Goal: Check status: Check status

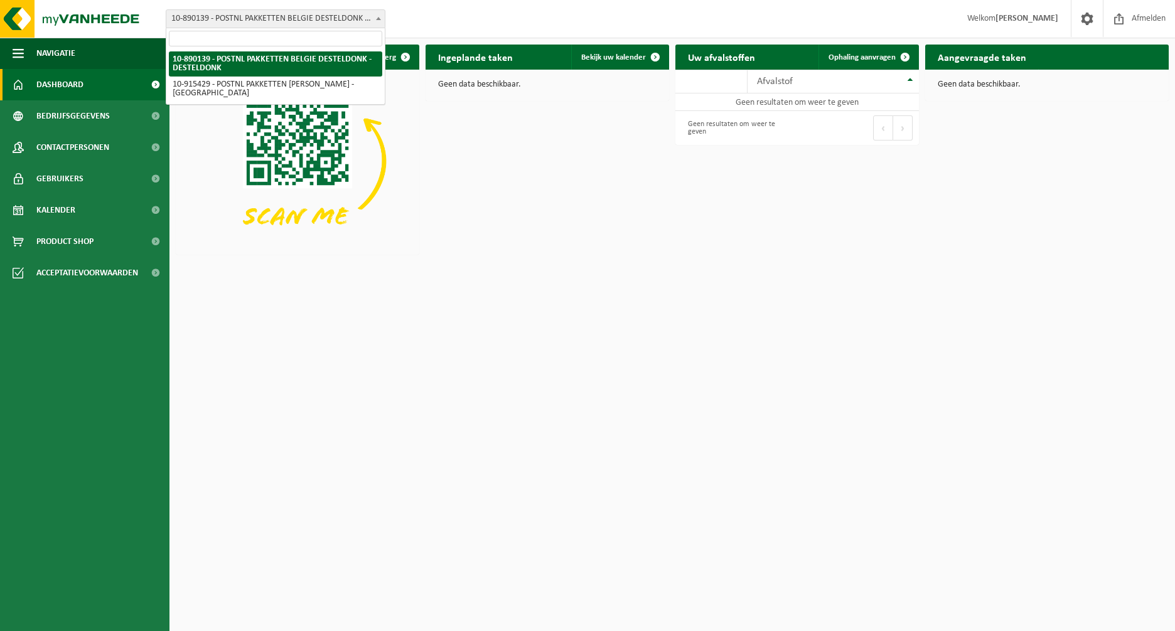
click at [309, 18] on span "10-890139 - POSTNL PAKKETTEN BELGIE DESTELDONK - DESTELDONK" at bounding box center [275, 19] width 218 height 18
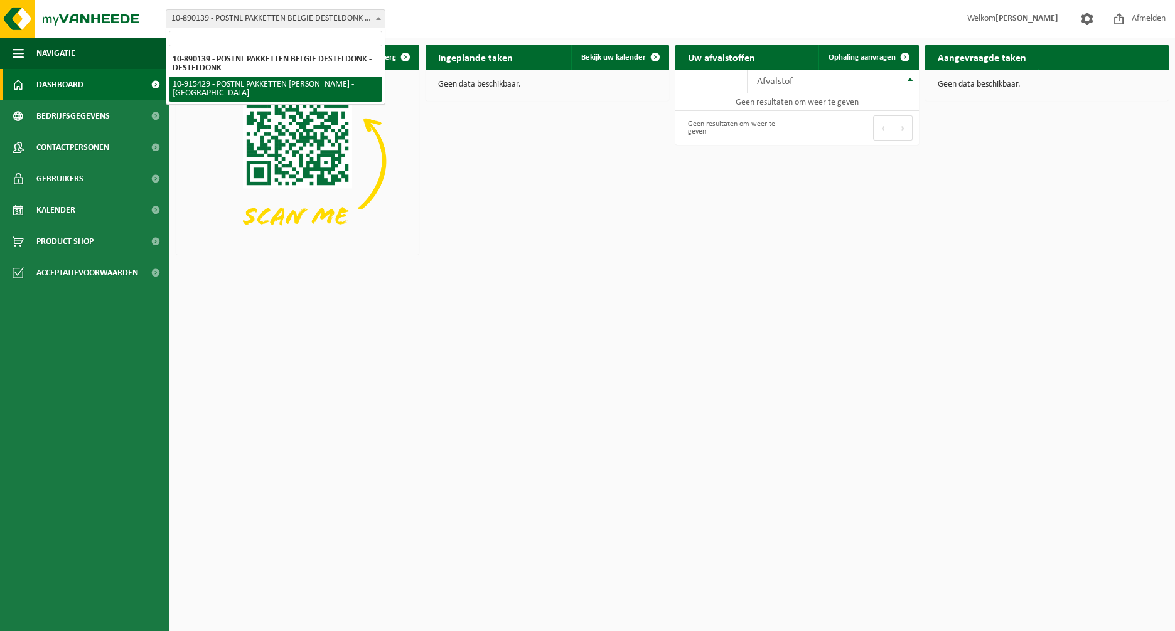
select select "127004"
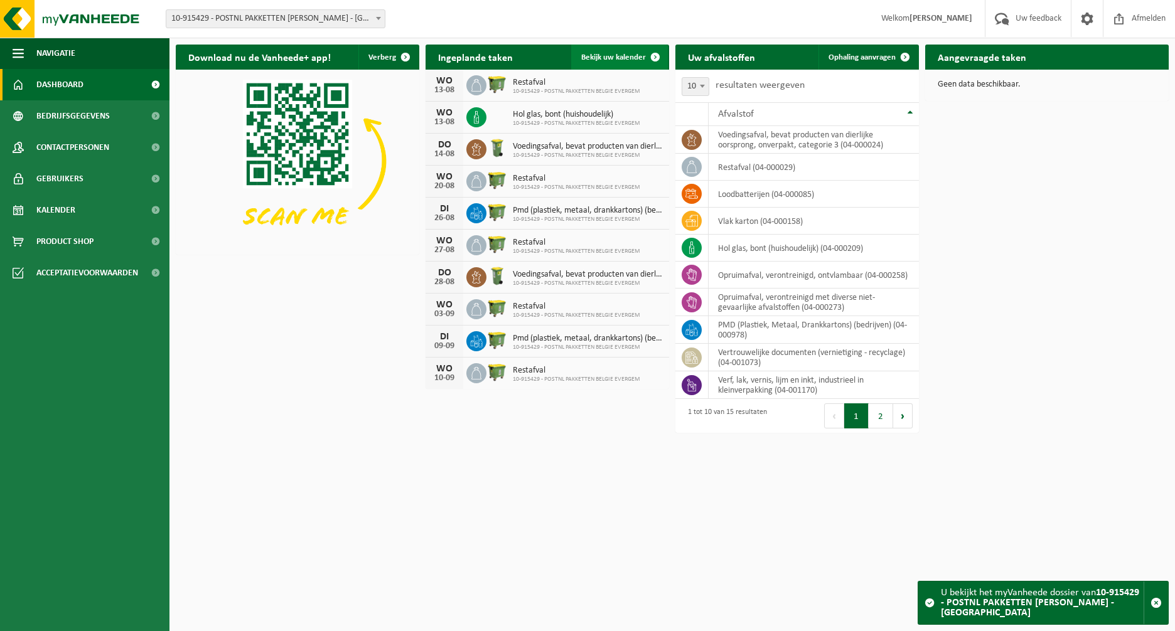
click at [619, 58] on span "Bekijk uw kalender" at bounding box center [613, 57] width 65 height 8
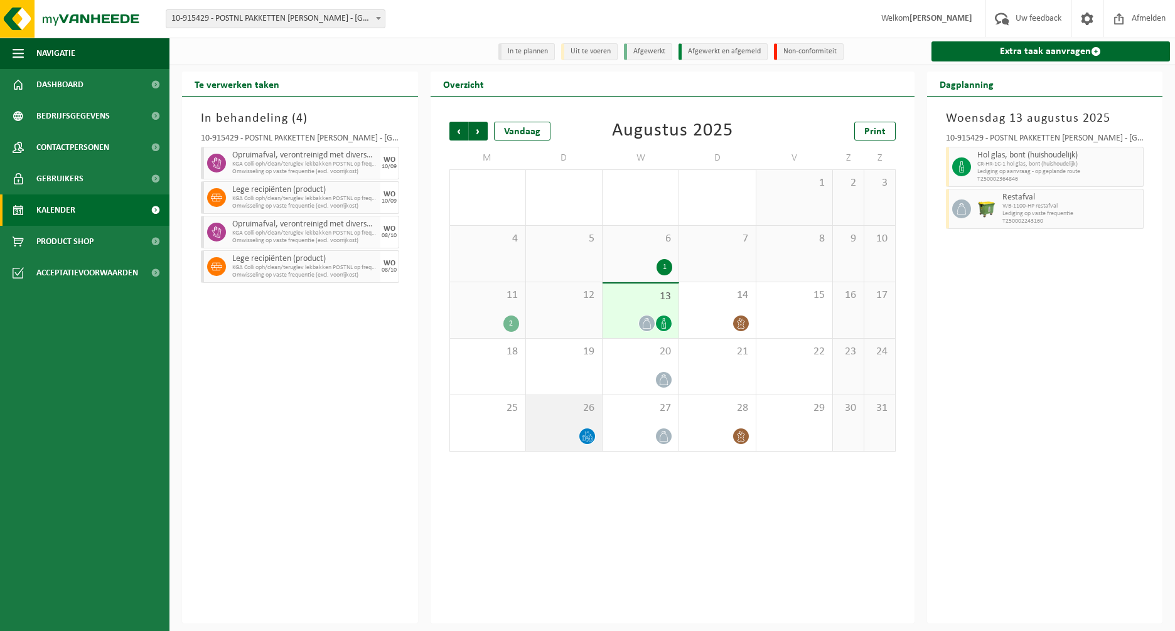
click at [578, 440] on div at bounding box center [586, 436] width 17 height 17
